Goal: Task Accomplishment & Management: Manage account settings

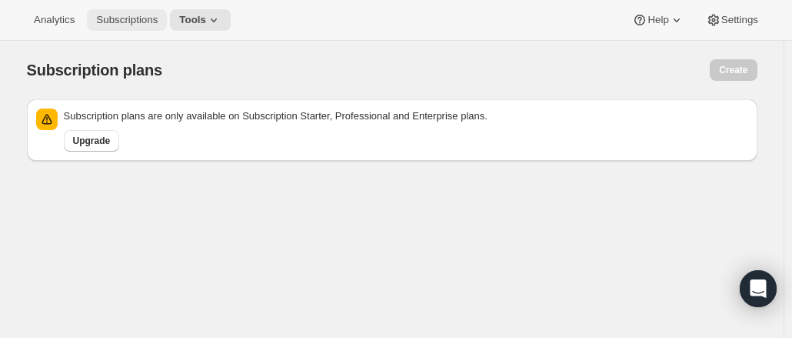
click at [122, 16] on span "Subscriptions" at bounding box center [127, 20] width 62 height 12
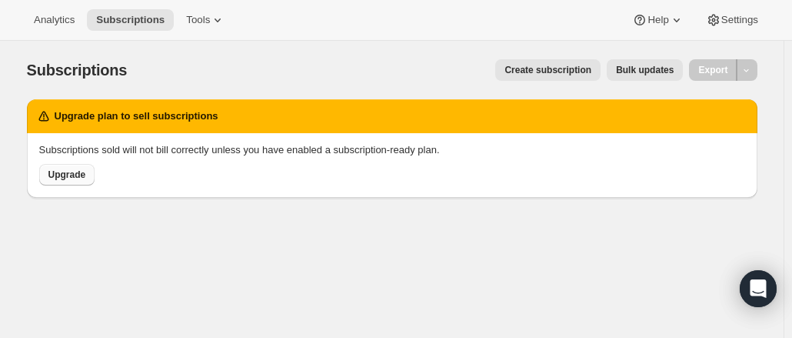
click at [72, 182] on button "Upgrade" at bounding box center [67, 175] width 56 height 22
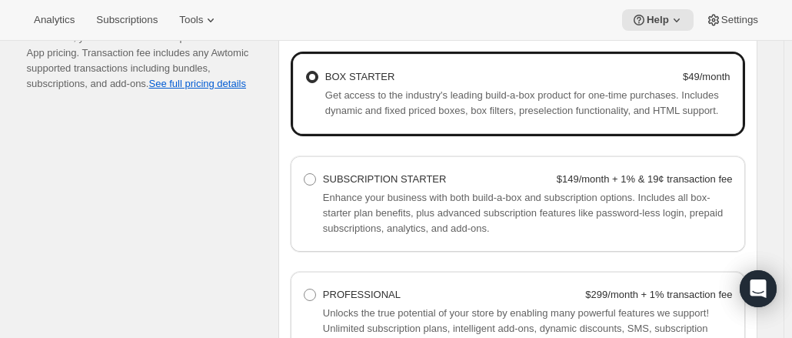
scroll to position [1048, 0]
click at [208, 175] on div "Pricing plan Before you can go live with the subscription widget or bundles, yo…" at bounding box center [146, 207] width 239 height 455
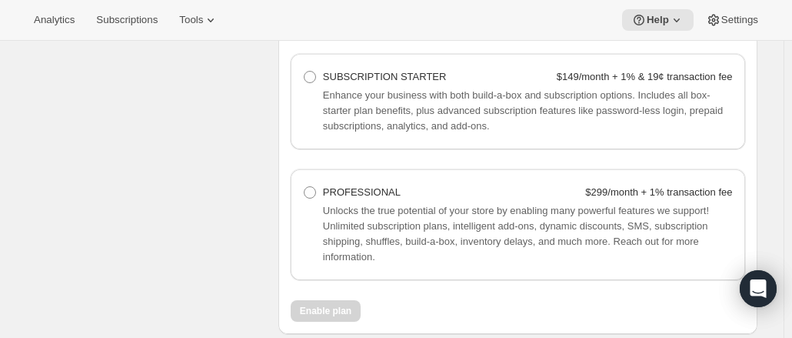
scroll to position [1154, 0]
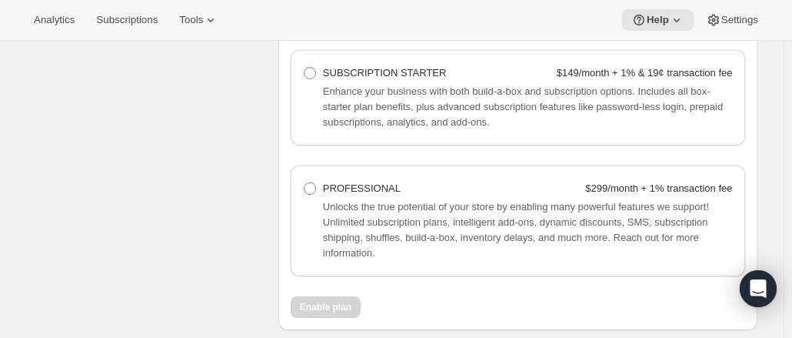
click at [208, 175] on div "Pricing plan Before you can go live with the subscription widget or bundles, yo…" at bounding box center [146, 102] width 239 height 455
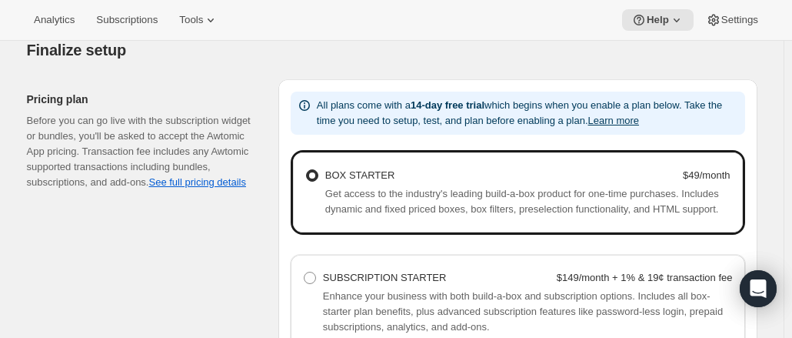
scroll to position [948, 0]
click at [228, 187] on link "See full pricing details" at bounding box center [196, 183] width 97 height 12
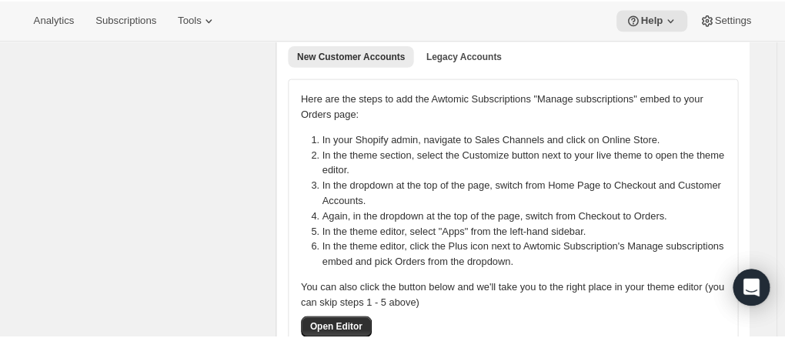
scroll to position [0, 0]
